Goal: Information Seeking & Learning: Learn about a topic

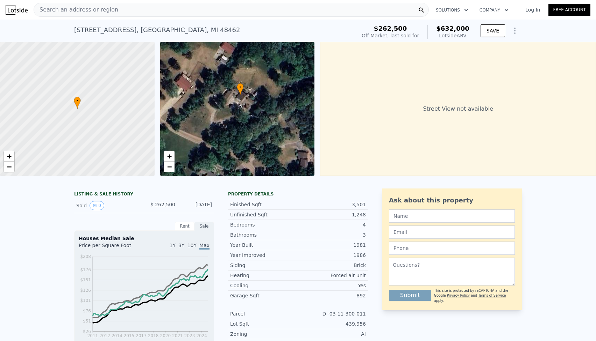
click at [143, 30] on div "[STREET_ADDRESS]" at bounding box center [157, 30] width 166 height 10
click at [87, 29] on div "[STREET_ADDRESS]" at bounding box center [157, 30] width 166 height 10
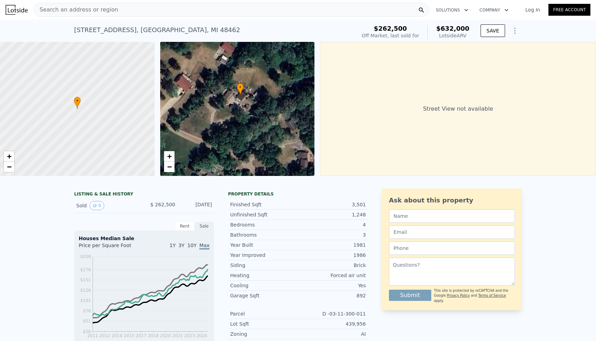
click at [88, 30] on div "[STREET_ADDRESS]" at bounding box center [157, 30] width 166 height 10
click at [70, 8] on span "Search an address or region" at bounding box center [76, 10] width 84 height 8
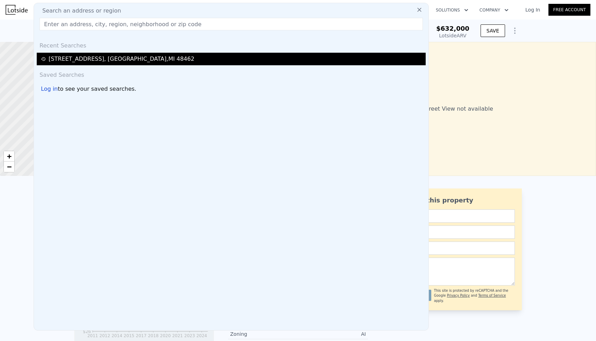
click at [98, 61] on div "[STREET_ADDRESS]" at bounding box center [122, 59] width 146 height 8
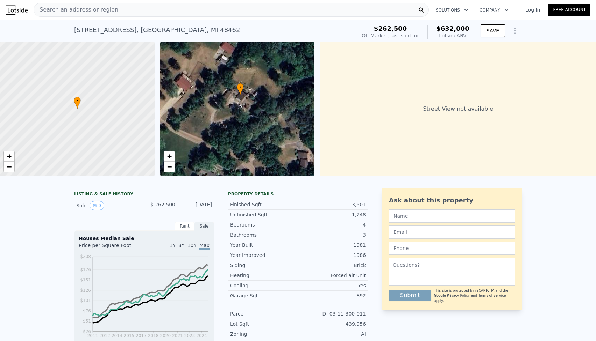
click at [70, 10] on span "Search an address or region" at bounding box center [76, 10] width 84 height 8
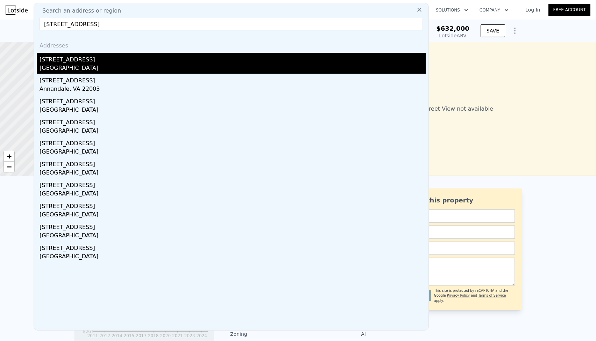
type input "[STREET_ADDRESS]"
click at [75, 71] on div "[GEOGRAPHIC_DATA]" at bounding box center [232, 69] width 386 height 10
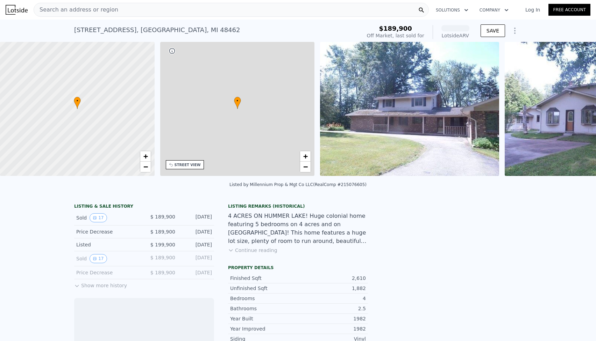
scroll to position [0, 163]
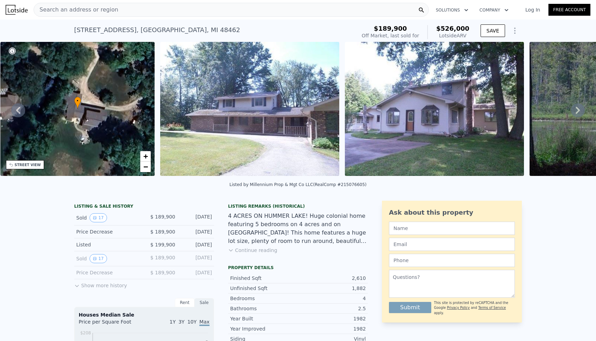
click at [104, 284] on button "Show more history" at bounding box center [100, 285] width 53 height 10
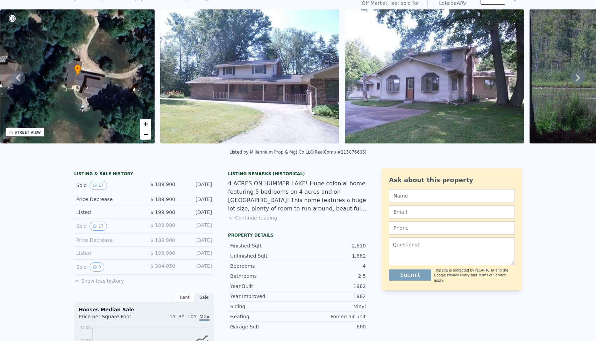
scroll to position [20, 0]
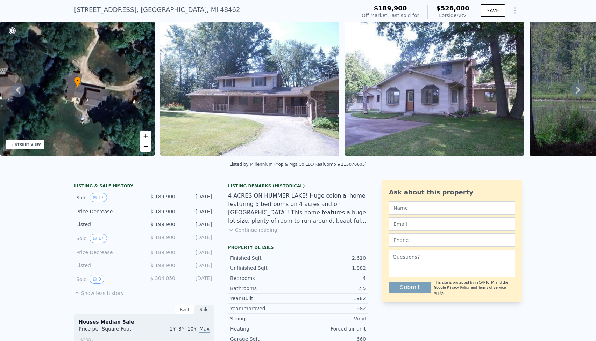
click at [247, 113] on img at bounding box center [249, 89] width 179 height 134
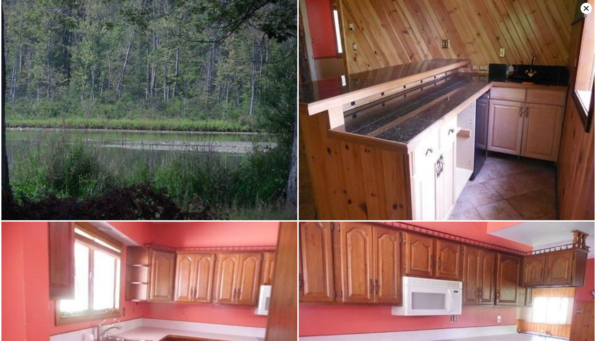
scroll to position [223, 0]
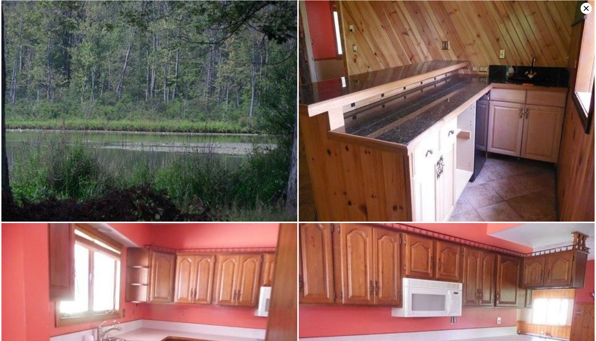
click at [586, 9] on icon at bounding box center [585, 8] width 5 height 5
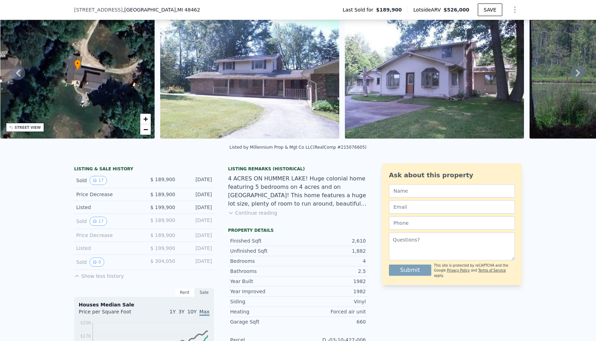
scroll to position [36, 0]
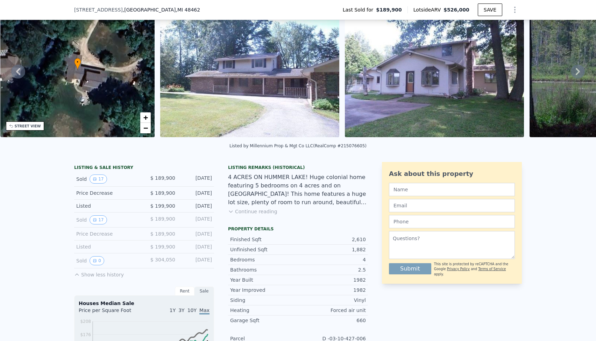
click at [255, 210] on button "Continue reading" at bounding box center [252, 211] width 49 height 7
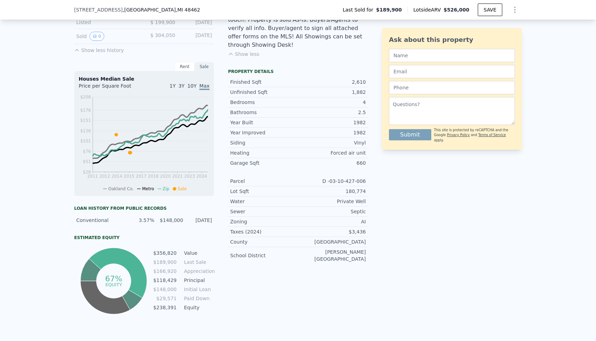
scroll to position [267, 0]
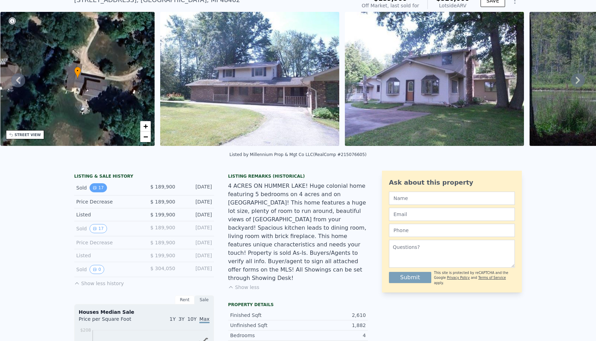
click at [98, 183] on button "17" at bounding box center [97, 187] width 17 height 9
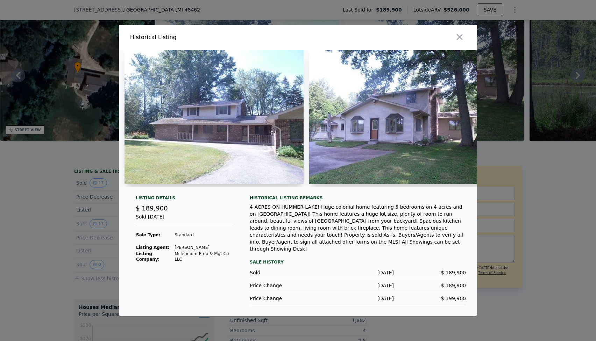
click at [15, 246] on div at bounding box center [298, 170] width 596 height 341
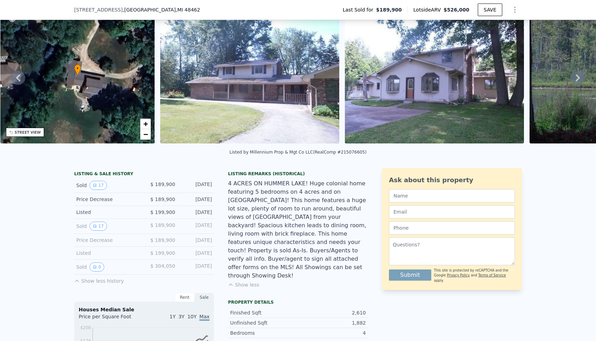
scroll to position [30, 0]
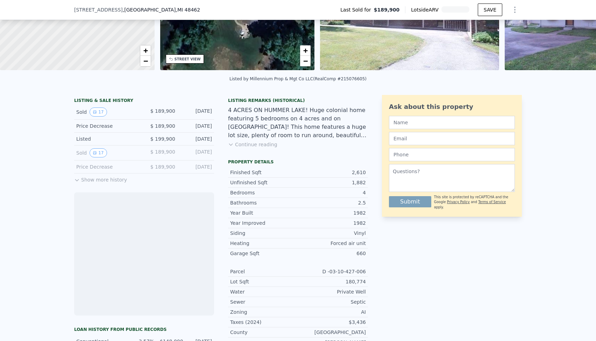
scroll to position [104, 0]
click at [104, 179] on button "Show more history" at bounding box center [100, 178] width 53 height 10
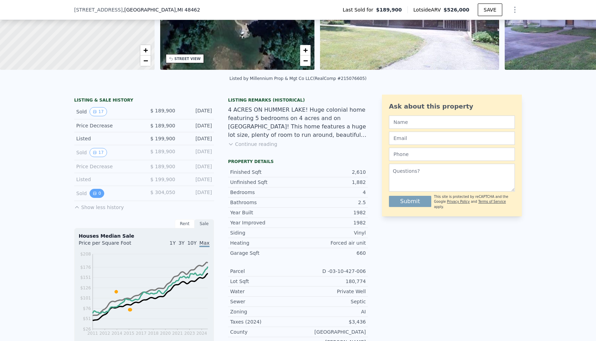
click at [97, 194] on button "0" at bounding box center [96, 193] width 15 height 9
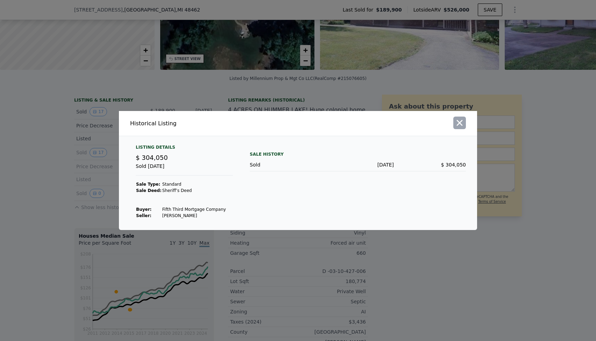
click at [460, 123] on icon "button" at bounding box center [459, 123] width 6 height 6
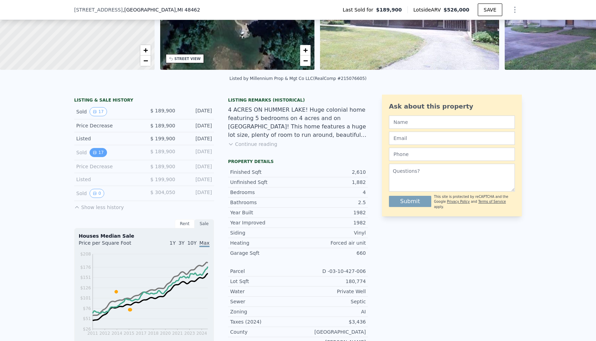
click at [97, 150] on button "17" at bounding box center [97, 152] width 17 height 9
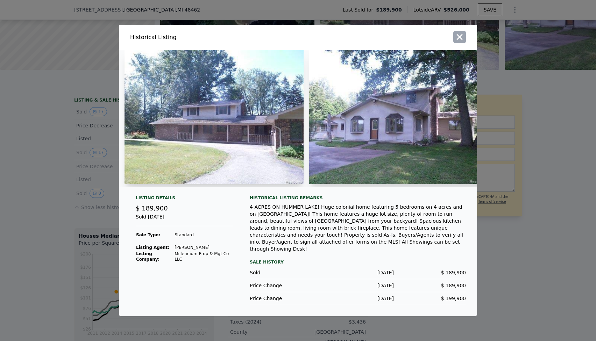
click at [462, 38] on icon "button" at bounding box center [459, 37] width 10 height 10
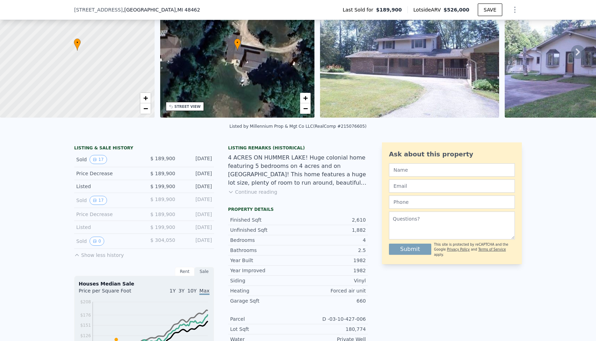
scroll to position [55, 0]
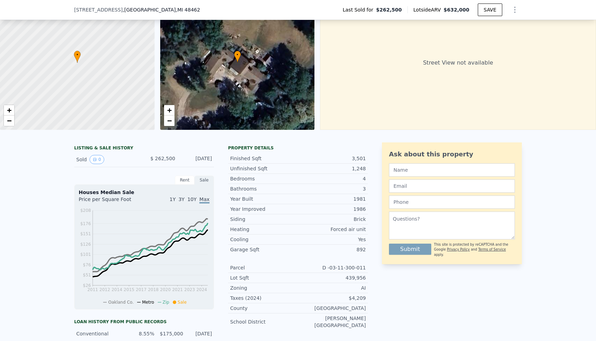
scroll to position [44, 0]
